Goal: Task Accomplishment & Management: Manage account settings

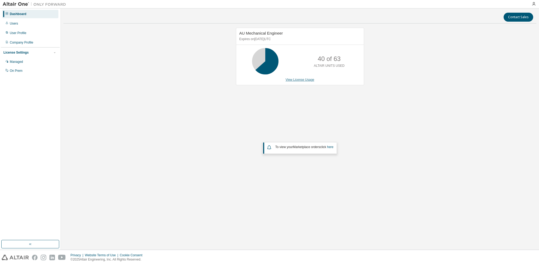
click at [289, 80] on link "View License Usage" at bounding box center [299, 80] width 29 height 4
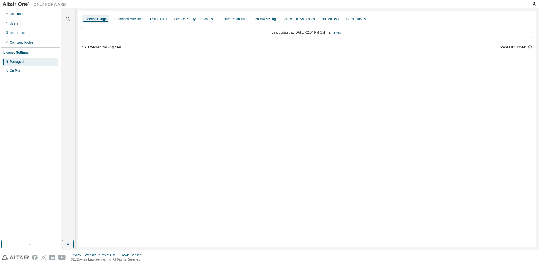
click at [97, 46] on div "AU Mechanical Engineer" at bounding box center [102, 47] width 37 height 4
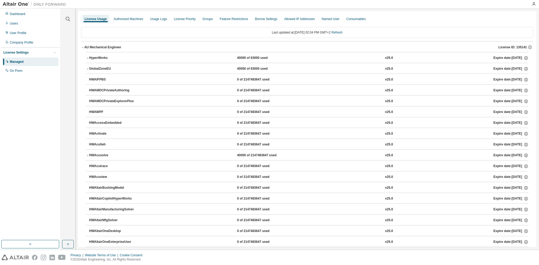
click at [94, 58] on div "HyperWorks" at bounding box center [113, 58] width 48 height 5
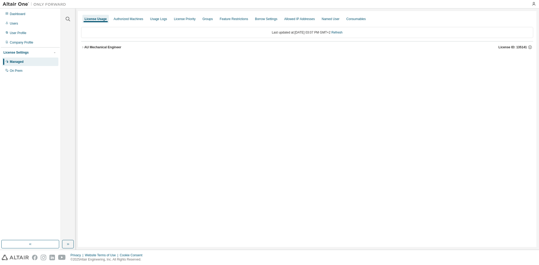
click at [86, 49] on div "AU Mechanical Engineer License ID: 135141" at bounding box center [308, 47] width 449 height 5
